Goal: Task Accomplishment & Management: Use online tool/utility

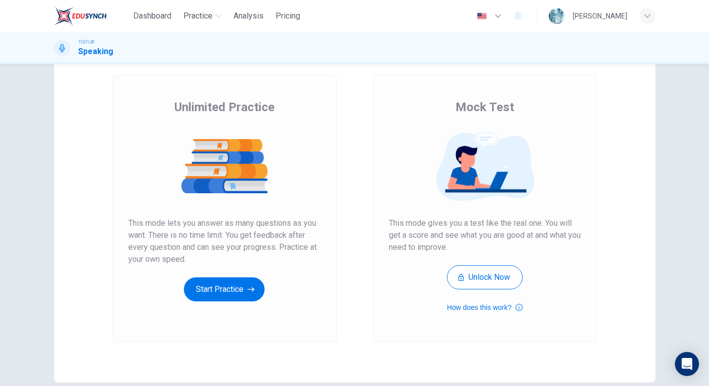
scroll to position [51, 0]
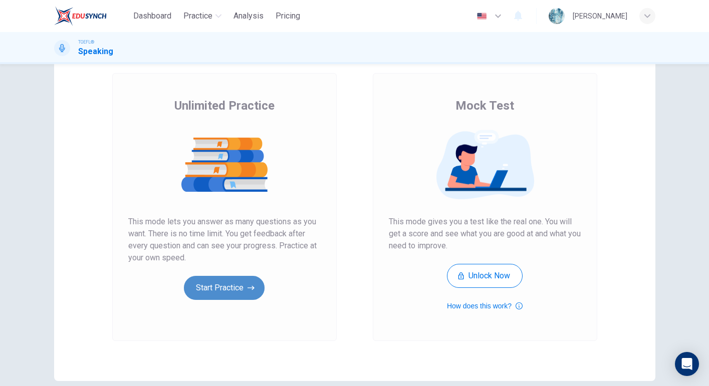
click at [242, 282] on button "Start Practice" at bounding box center [224, 288] width 81 height 24
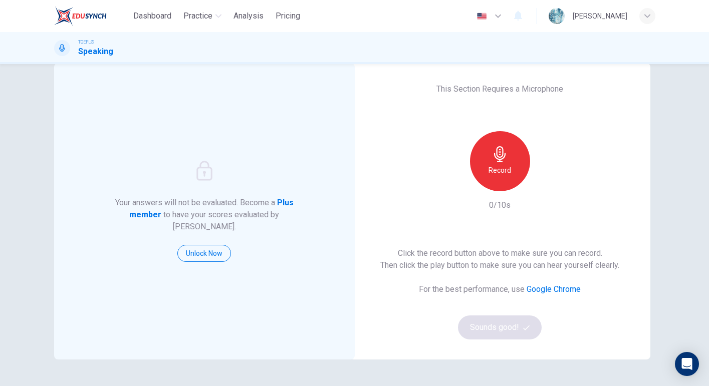
scroll to position [23, 0]
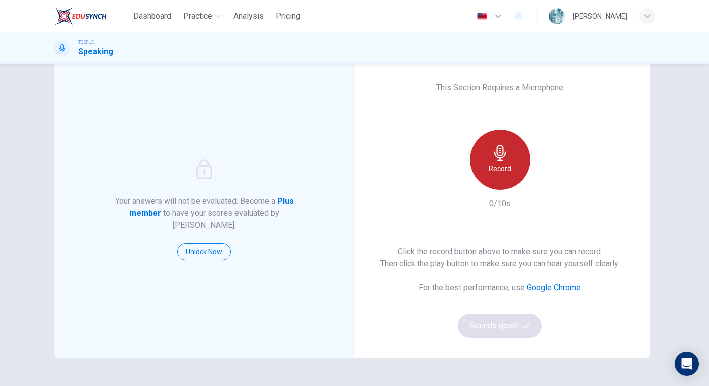
click at [497, 182] on div "Record" at bounding box center [500, 160] width 60 height 60
click at [487, 177] on div "Stop" at bounding box center [500, 160] width 60 height 60
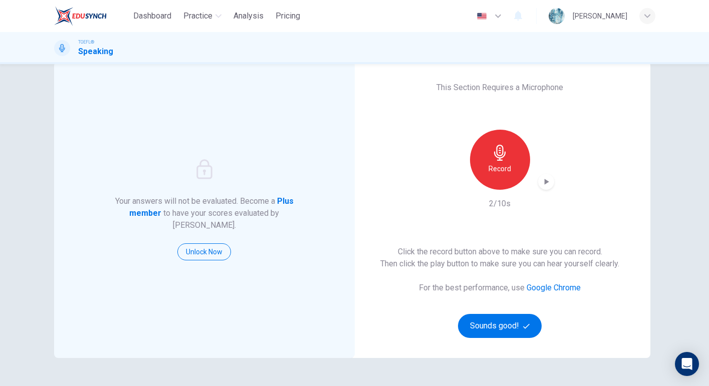
click at [543, 184] on icon "button" at bounding box center [546, 182] width 10 height 10
drag, startPoint x: 492, startPoint y: 321, endPoint x: 574, endPoint y: 305, distance: 82.6
click at [598, 304] on div "Click the record button above to make sure you can record. Then click the play …" at bounding box center [499, 292] width 239 height 92
click at [499, 331] on button "Sounds good!" at bounding box center [500, 326] width 84 height 24
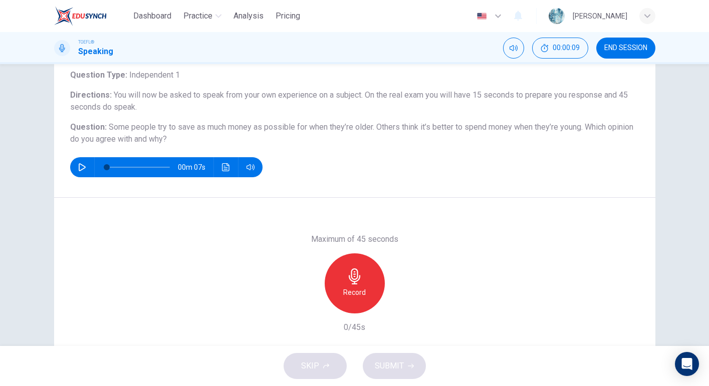
scroll to position [64, 0]
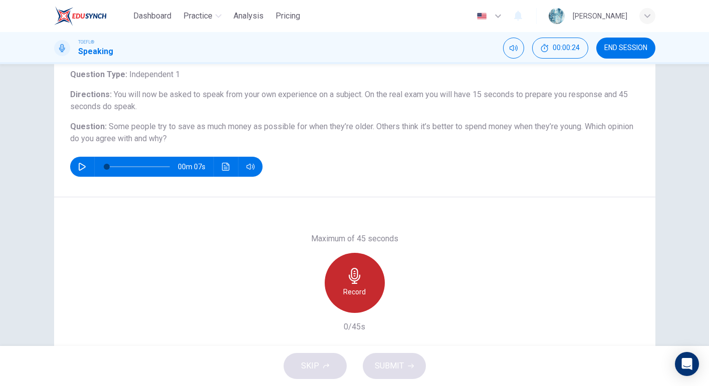
click at [361, 277] on div "Record" at bounding box center [355, 283] width 60 height 60
click at [361, 277] on div "Stop" at bounding box center [355, 283] width 60 height 60
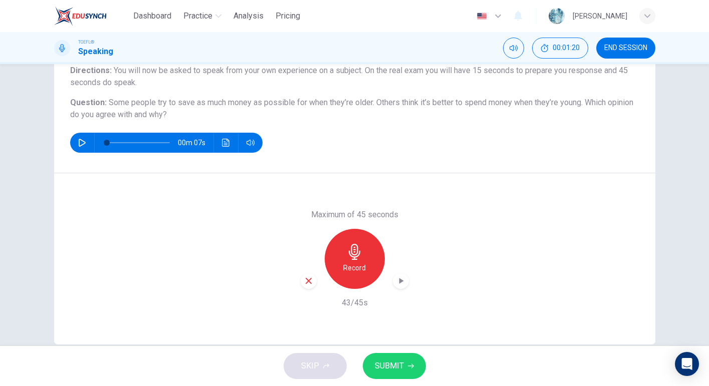
scroll to position [90, 0]
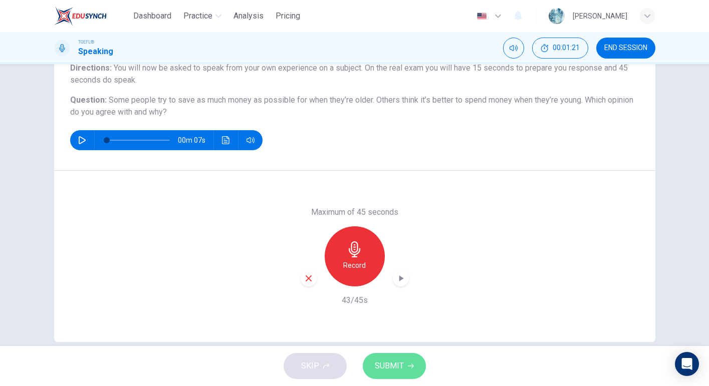
click at [395, 368] on span "SUBMIT" at bounding box center [389, 366] width 29 height 14
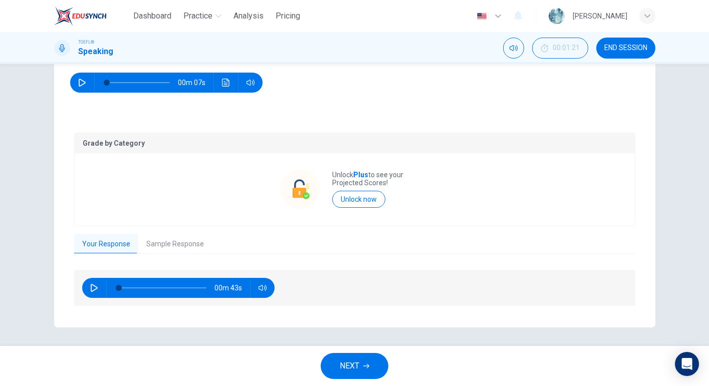
scroll to position [145, 0]
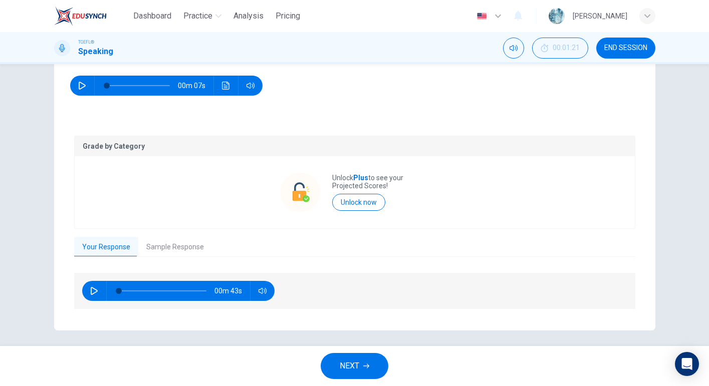
click at [197, 252] on button "Sample Response" at bounding box center [175, 247] width 74 height 21
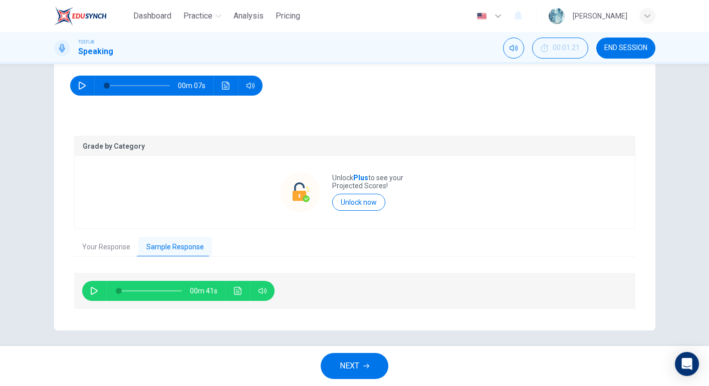
scroll to position [148, 0]
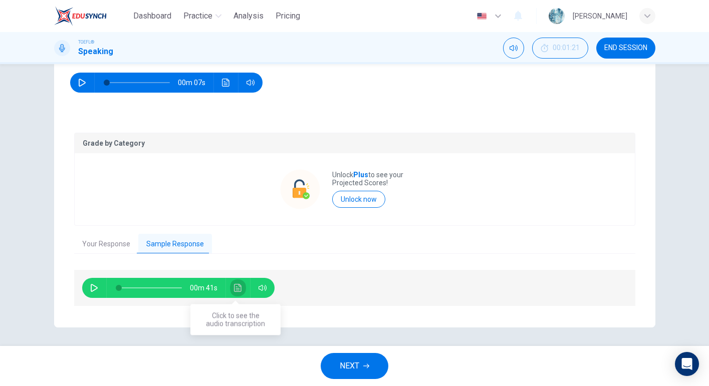
click at [234, 288] on icon "Click to see the audio transcription" at bounding box center [238, 288] width 8 height 8
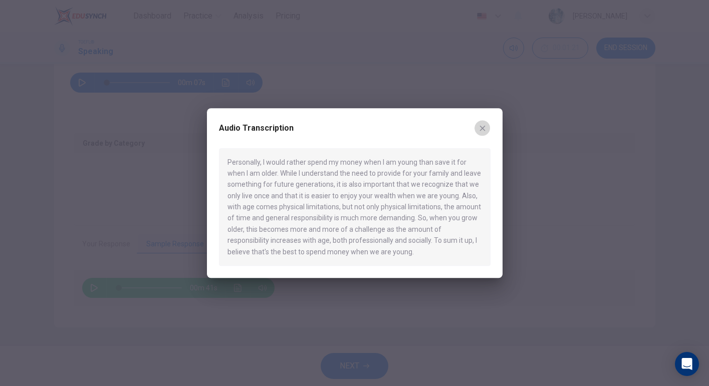
click at [482, 130] on icon "button" at bounding box center [482, 128] width 8 height 8
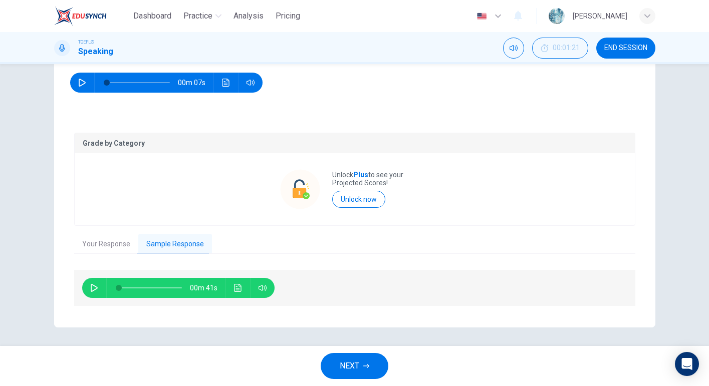
scroll to position [0, 0]
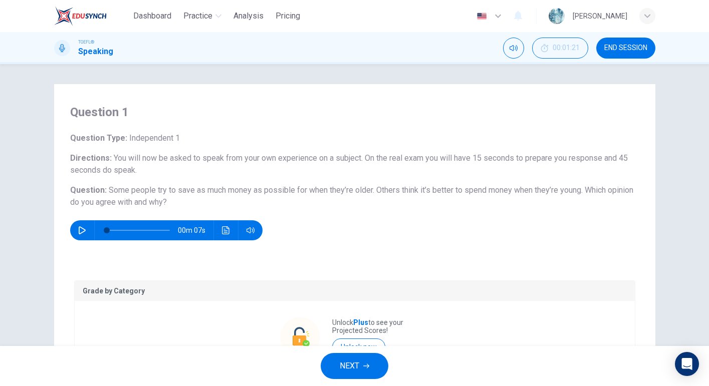
click at [611, 47] on span "END SESSION" at bounding box center [625, 48] width 43 height 8
